Goal: Submit feedback/report problem

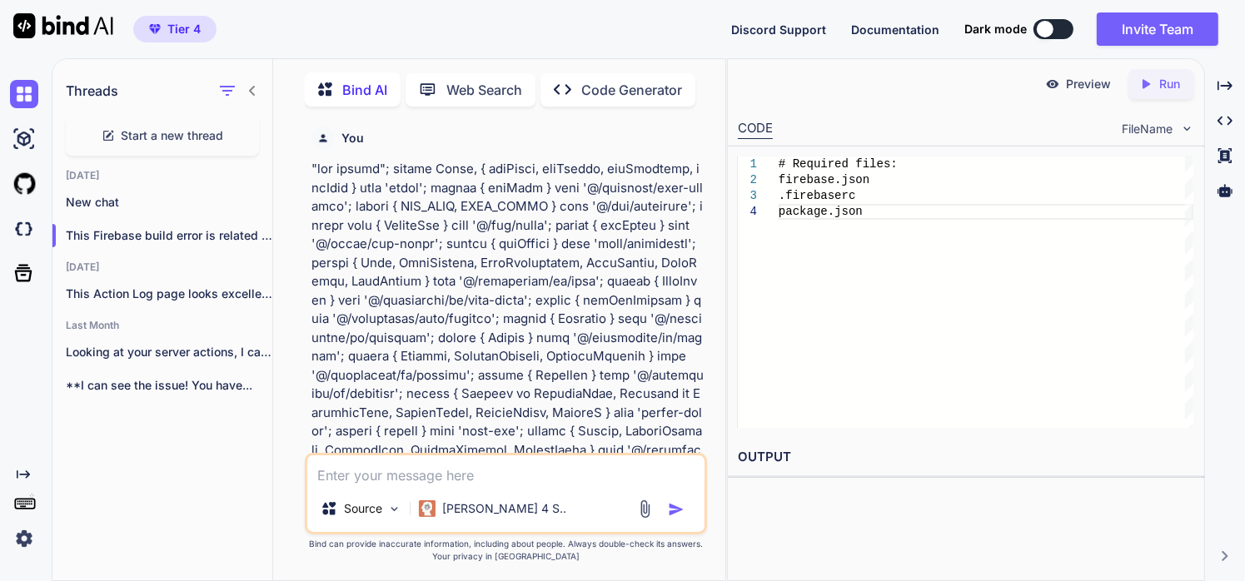
scroll to position [124833, 0]
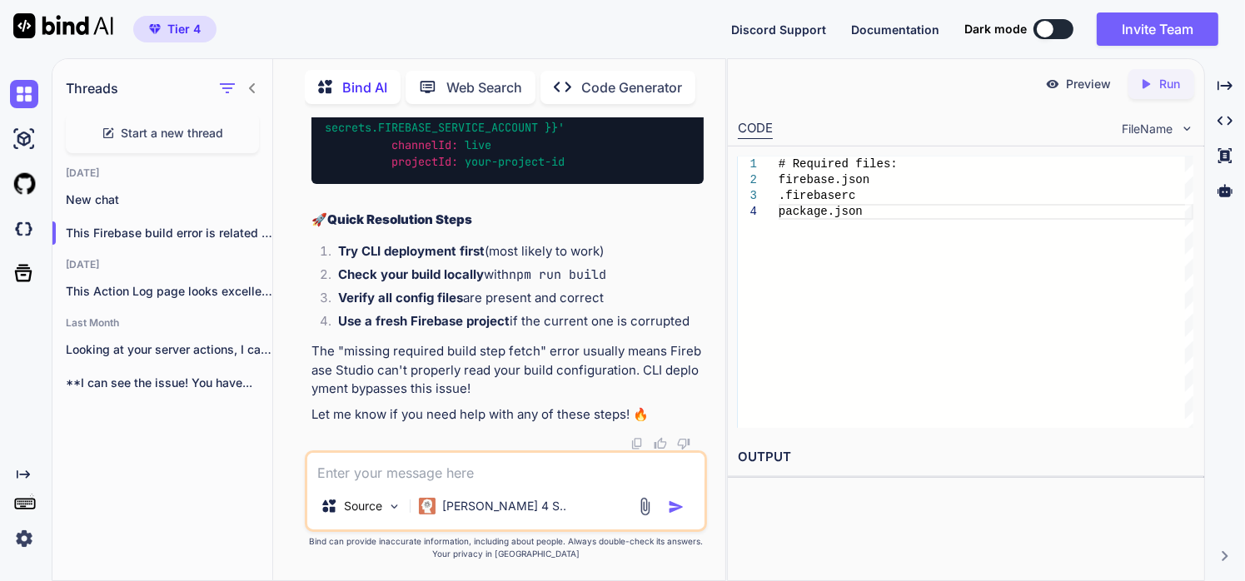
click at [368, 478] on textarea at bounding box center [505, 468] width 397 height 30
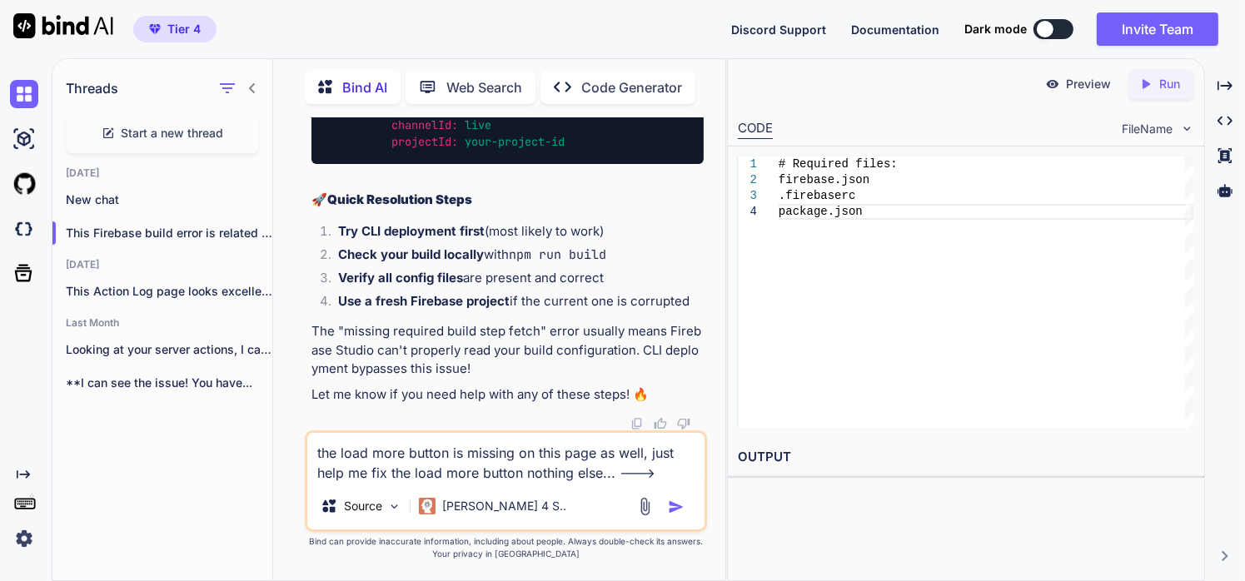
paste textarea ""use client"; import React, { useEffect, useState, useCallback, useMemo } from …"
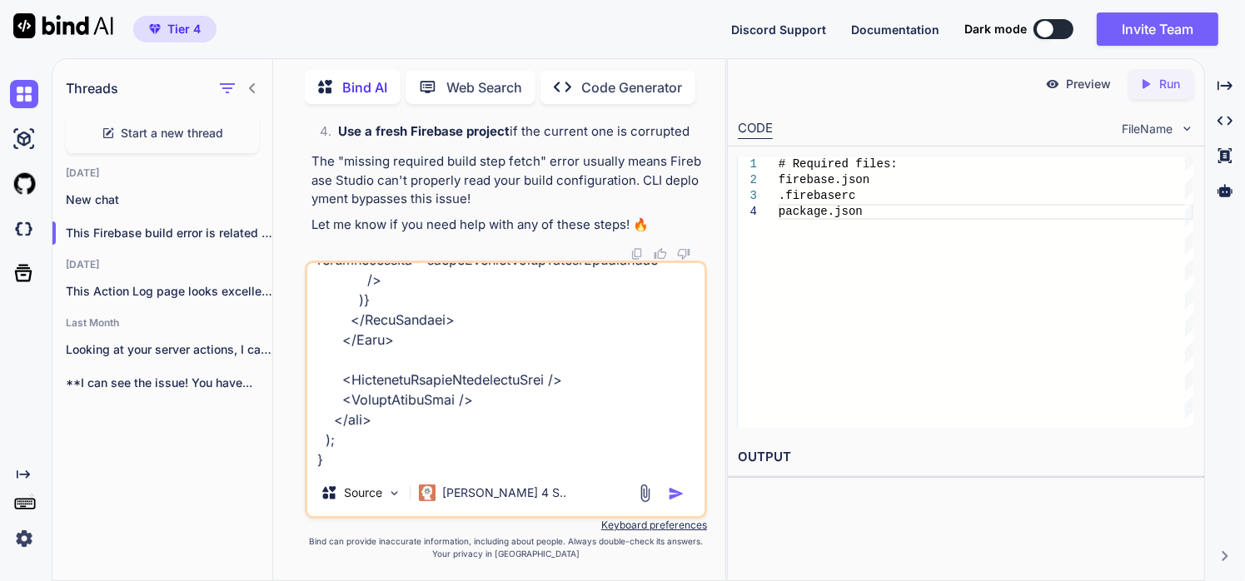
type textarea "the load more button is missing on this page as well, just help me fix the load…"
click at [670, 496] on img "button" at bounding box center [676, 493] width 17 height 17
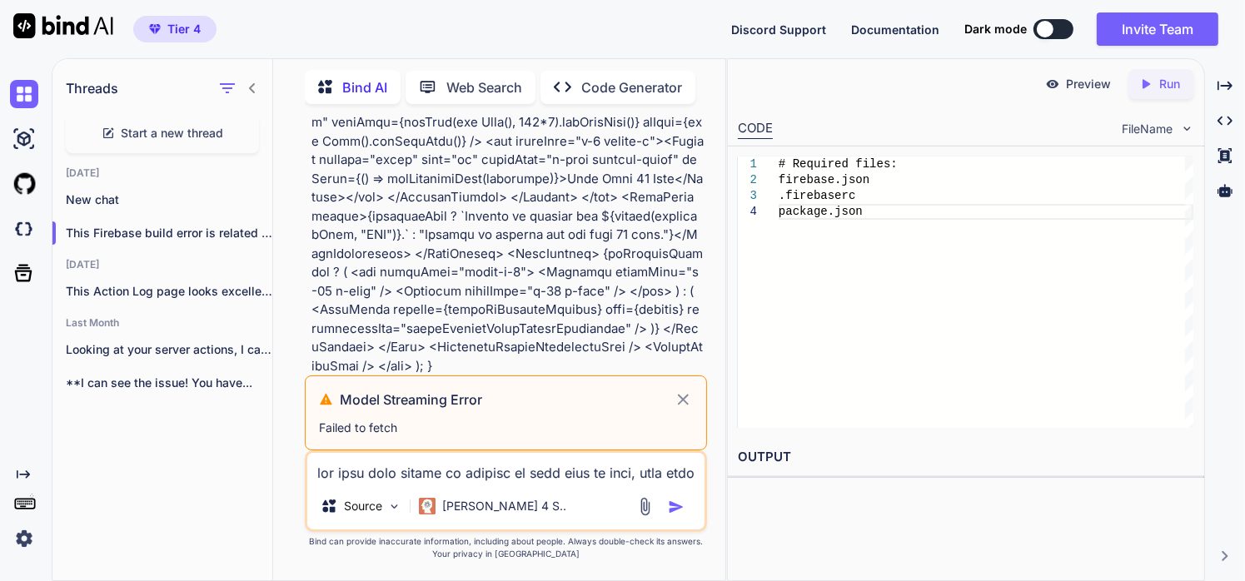
scroll to position [125034, 0]
click at [686, 400] on icon at bounding box center [683, 399] width 11 height 11
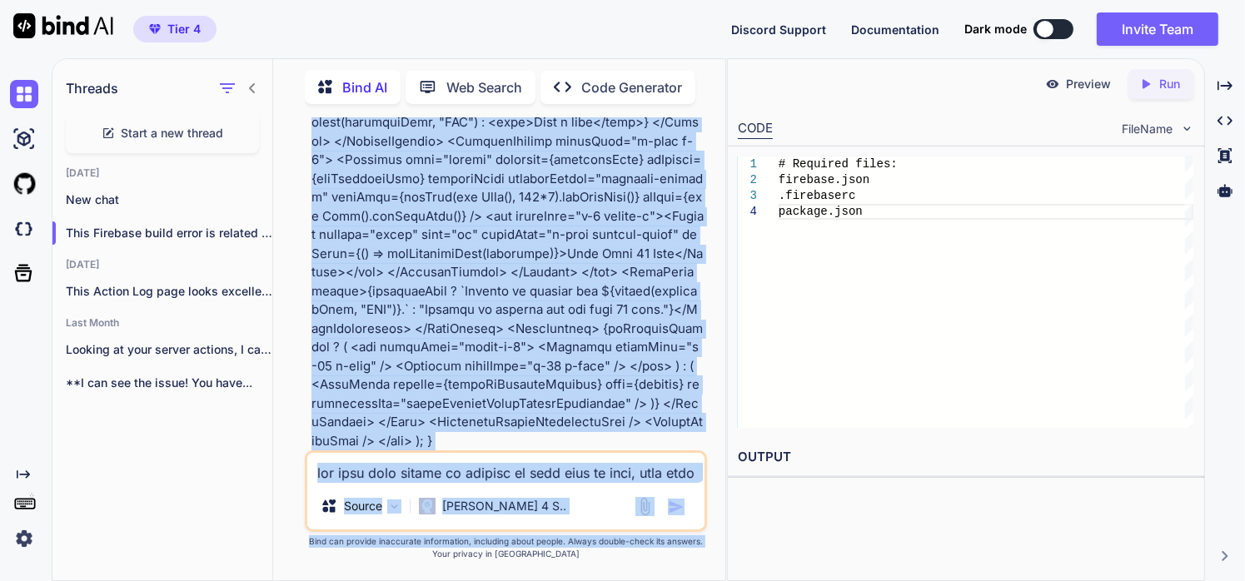
scroll to position [130488, 0]
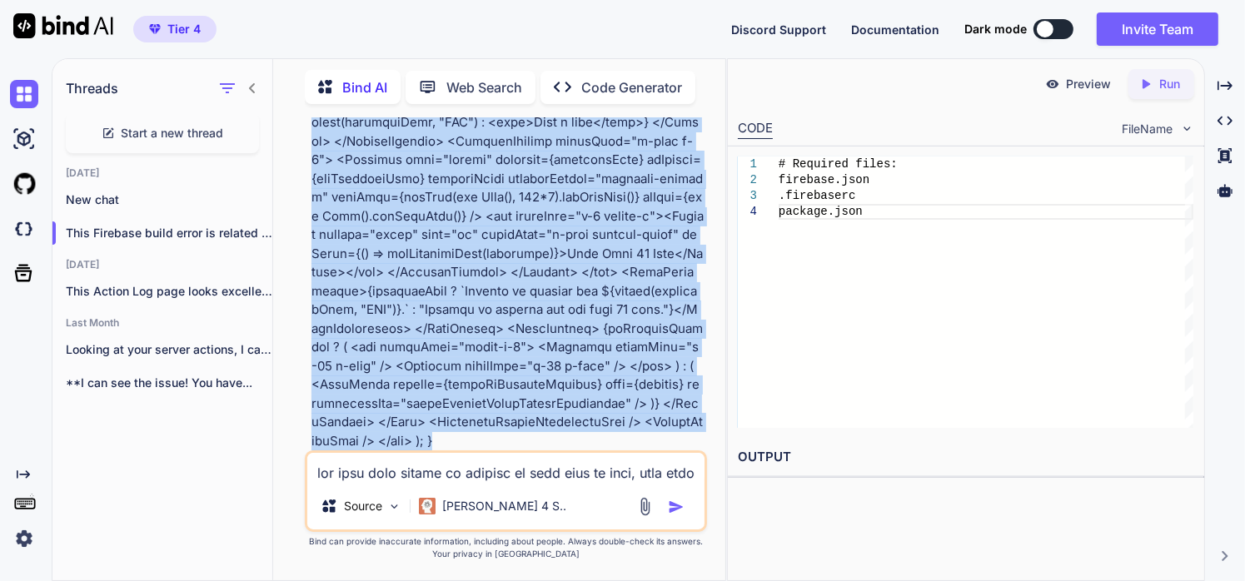
drag, startPoint x: 307, startPoint y: 316, endPoint x: 463, endPoint y: 443, distance: 200.6
click at [463, 443] on div "You Bind AI I can see that the analytics card is indeed missing from your logs …" at bounding box center [507, 283] width 399 height 333
copy p "the load more button is missing on this page as well, just help me fix the load…"
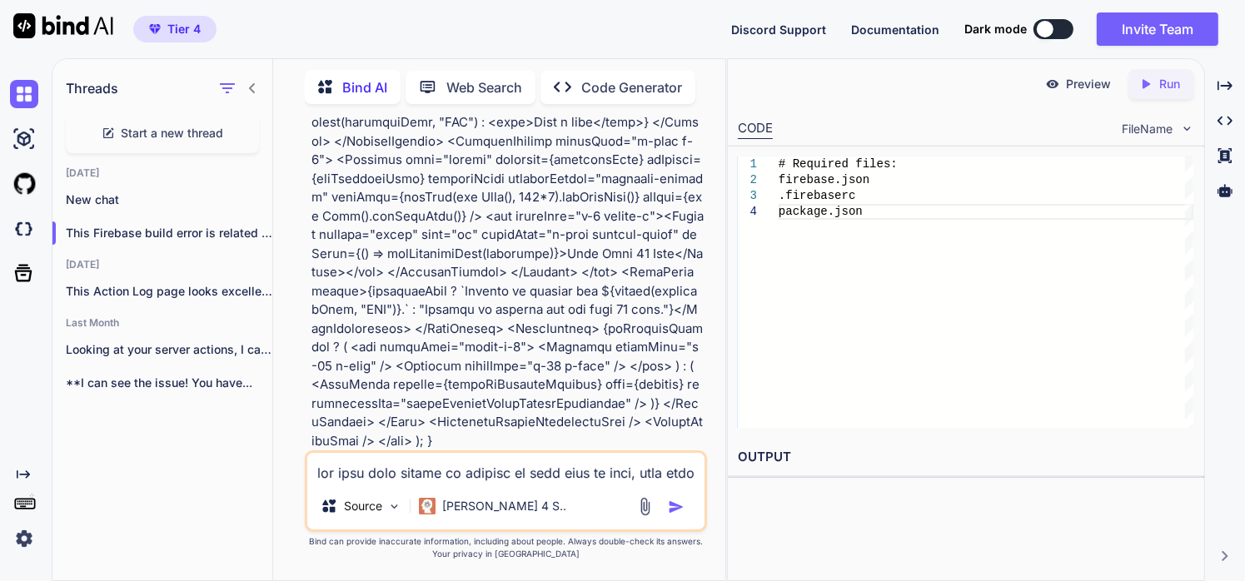
click at [470, 465] on textarea at bounding box center [505, 468] width 397 height 30
paste textarea "the load more button is missing on this page as well, just help me fix the load…"
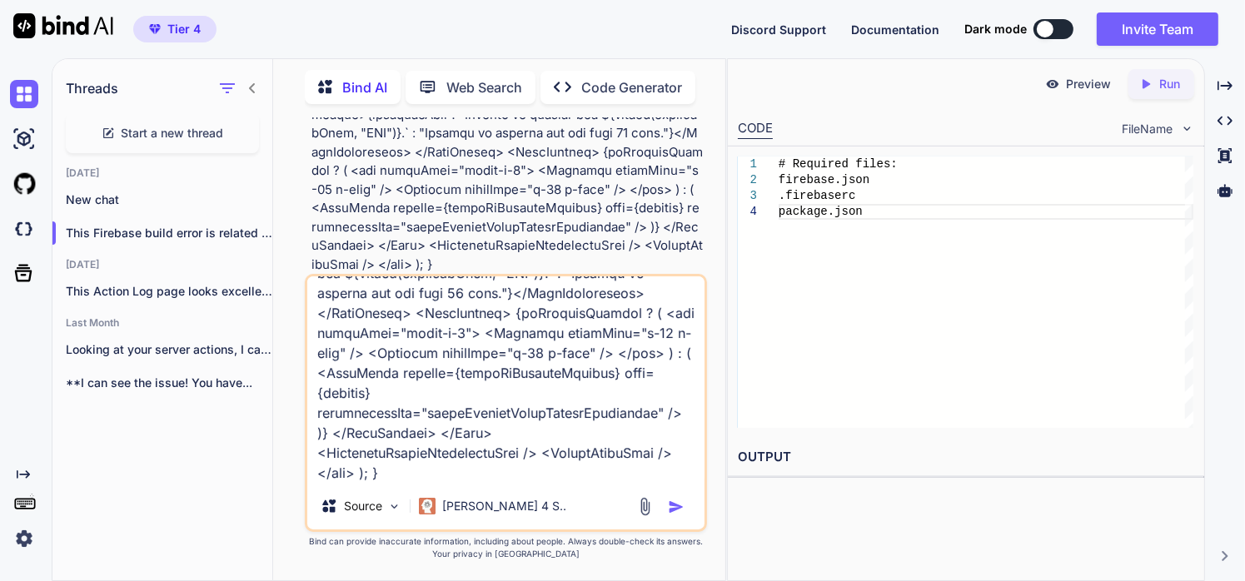
type textarea "the load more button is missing on this page as well, just help me fix the load…"
click at [673, 513] on img "button" at bounding box center [676, 507] width 17 height 17
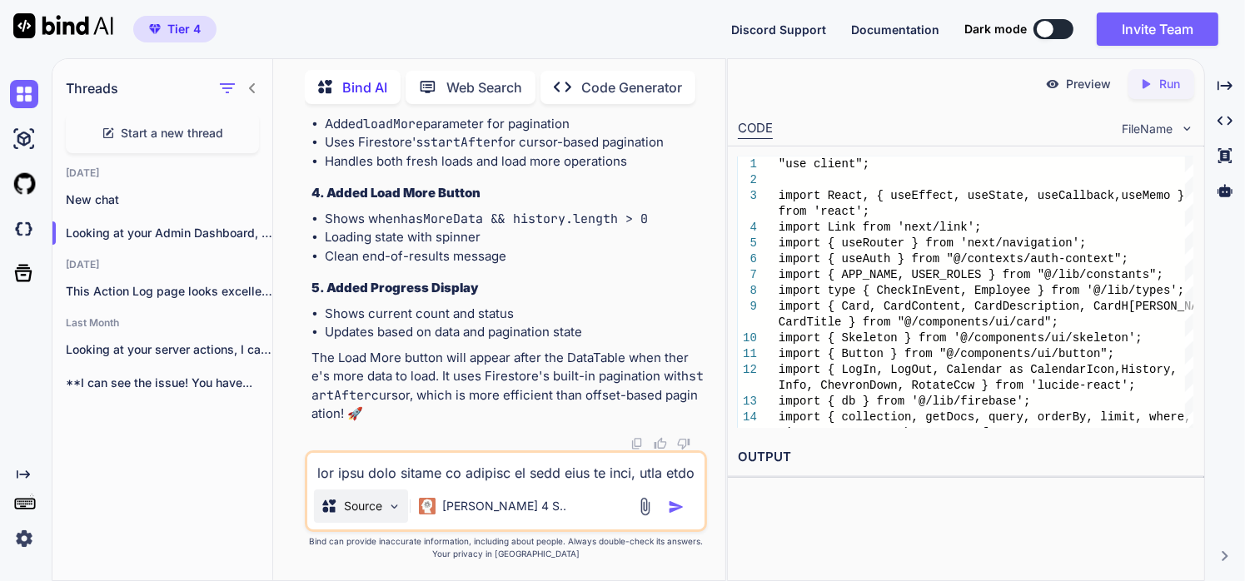
scroll to position [144527, 0]
drag, startPoint x: 371, startPoint y: 417, endPoint x: 391, endPoint y: 403, distance: 24.5
click at [391, 403] on p "The Load More button will appear after the DataTable when there's more data to …" at bounding box center [507, 386] width 392 height 75
